Goal: Navigation & Orientation: Go to known website

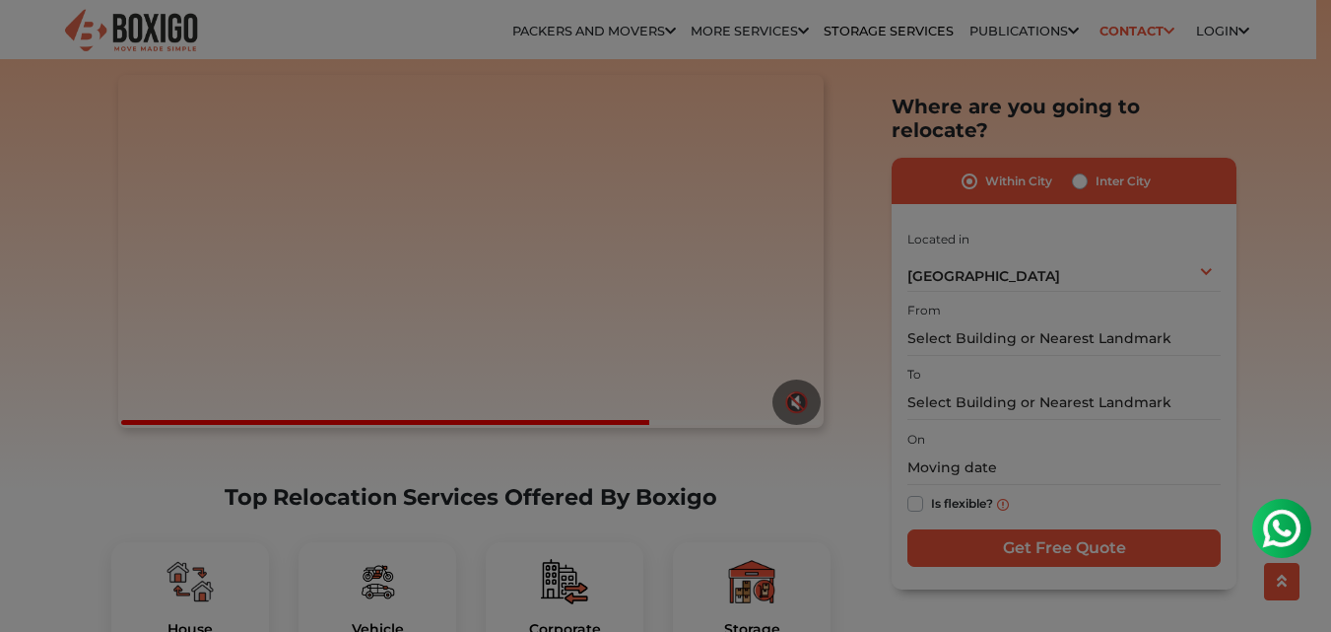
scroll to position [441, 0]
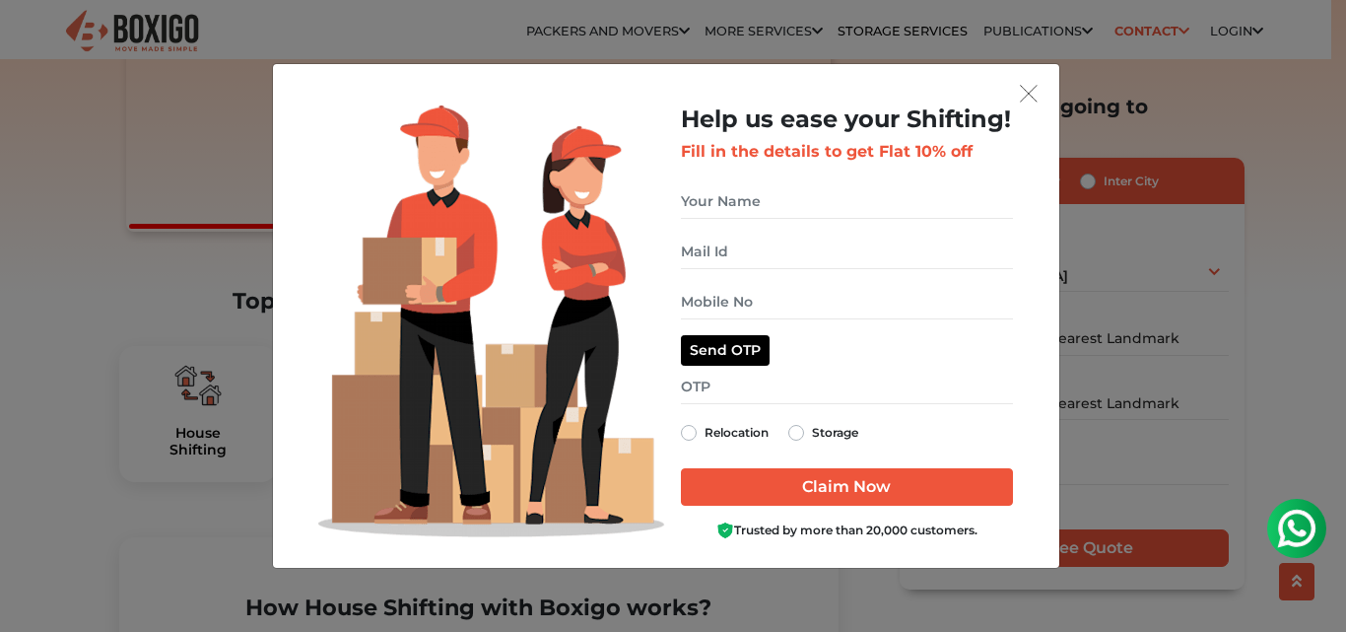
drag, startPoint x: 1339, startPoint y: 37, endPoint x: 1333, endPoint y: 88, distance: 50.6
click at [1031, 91] on img "get free quote dialog" at bounding box center [1029, 94] width 18 height 18
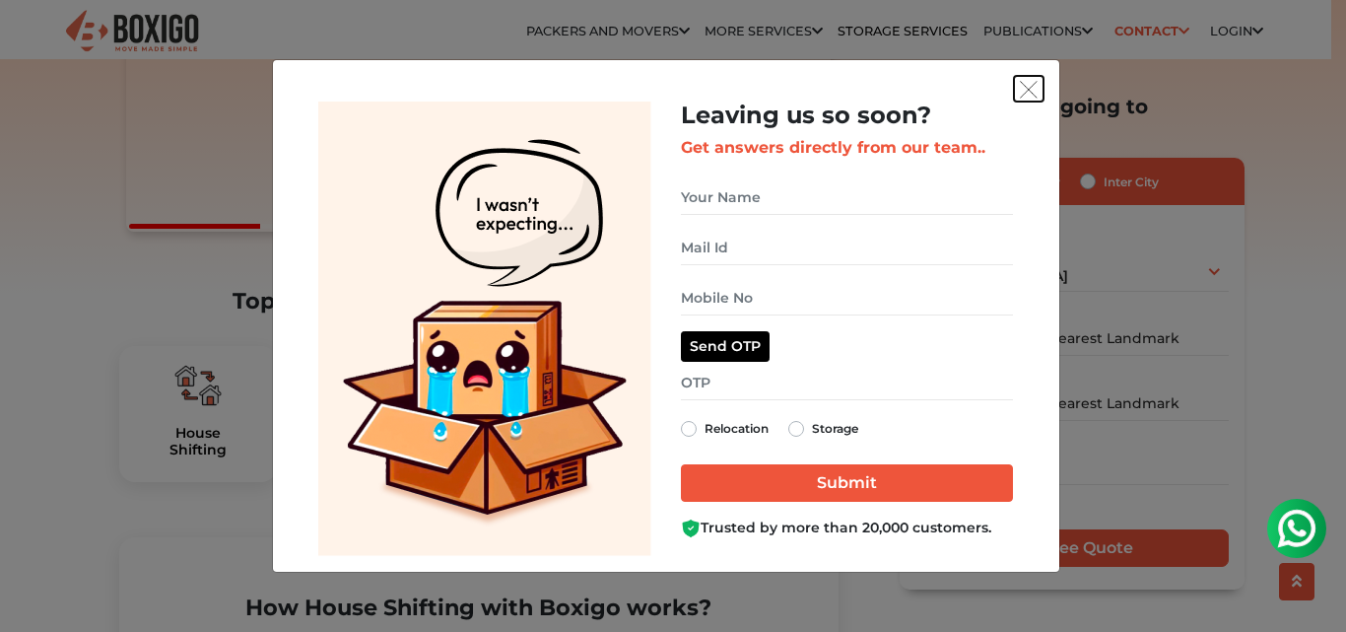
click at [1025, 86] on img "get free quote dialog" at bounding box center [1029, 90] width 18 height 18
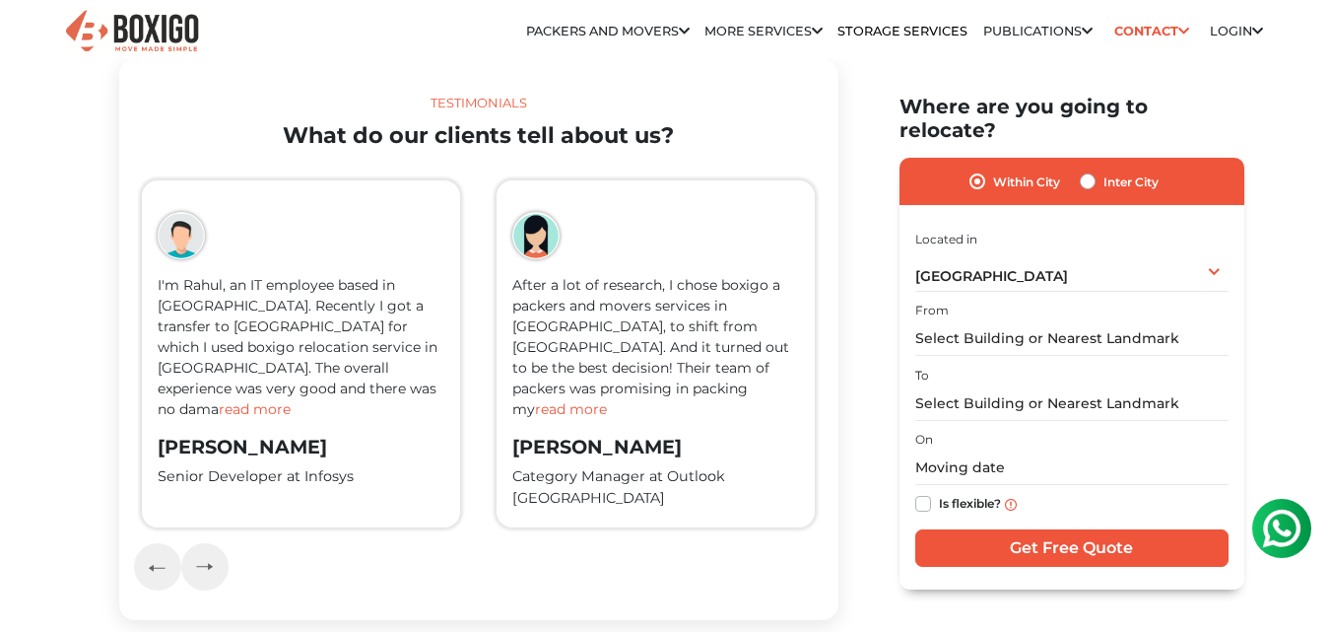
scroll to position [0, 0]
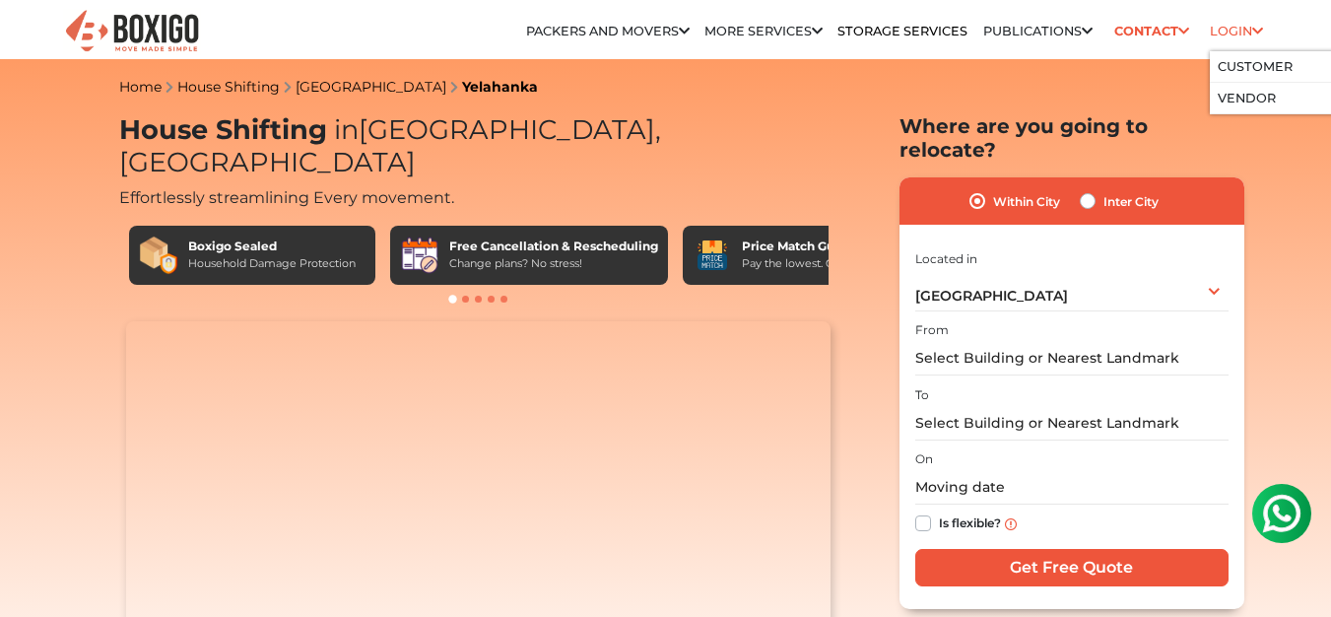
click at [1252, 27] on icon at bounding box center [1257, 32] width 11 height 13
click at [1244, 31] on link "Login" at bounding box center [1236, 31] width 53 height 15
click at [1239, 96] on link "Vendor" at bounding box center [1247, 98] width 58 height 15
